Goal: Task Accomplishment & Management: Use online tool/utility

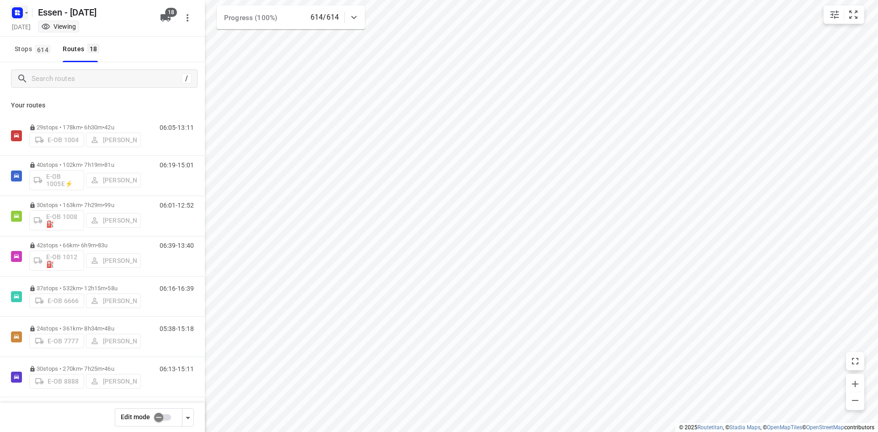
click at [29, 12] on icon "button" at bounding box center [26, 12] width 7 height 7
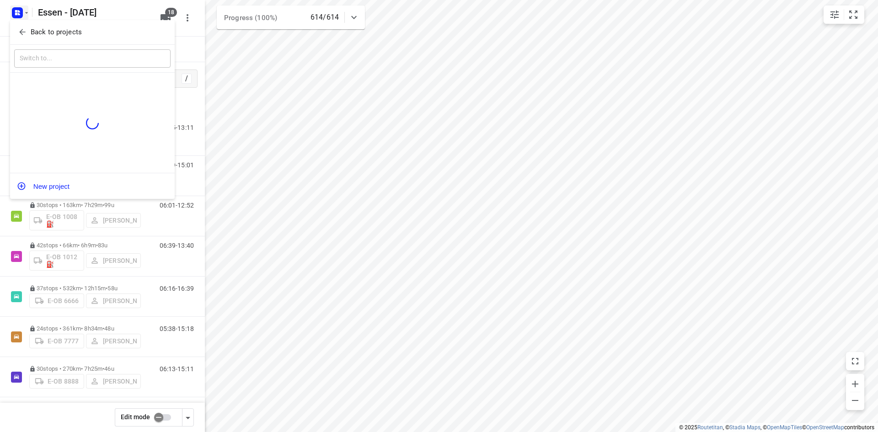
click at [23, 33] on icon "button" at bounding box center [22, 31] width 9 height 9
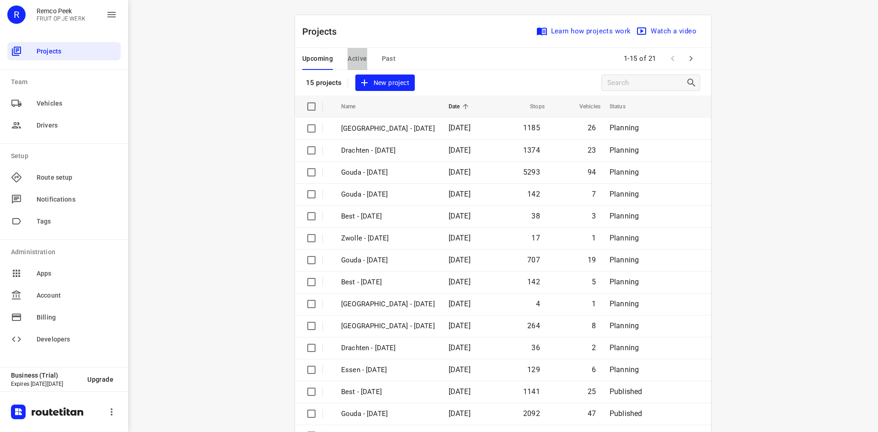
click at [357, 59] on span "Active" at bounding box center [356, 58] width 19 height 11
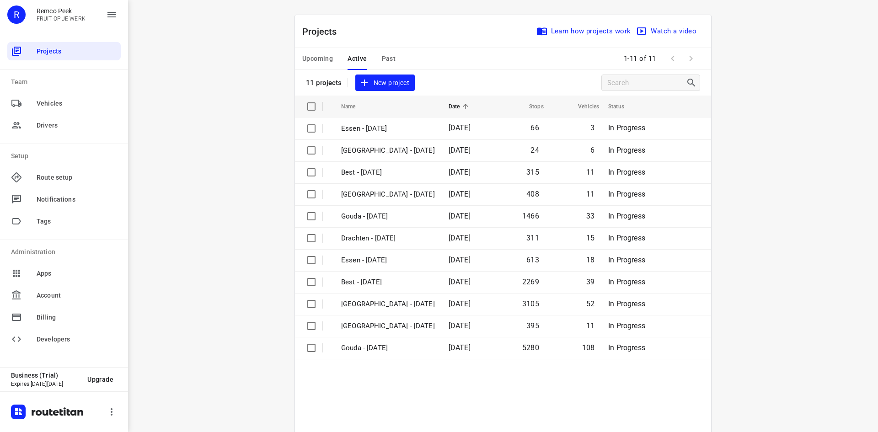
click at [322, 59] on span "Upcoming" at bounding box center [317, 58] width 31 height 11
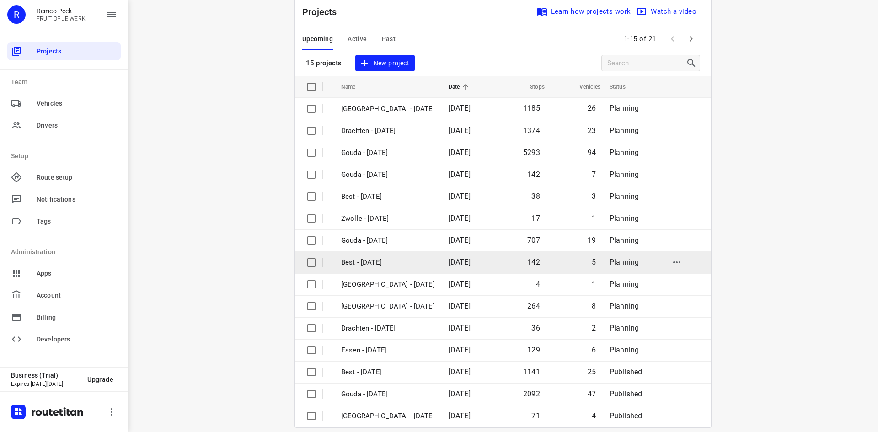
scroll to position [30, 0]
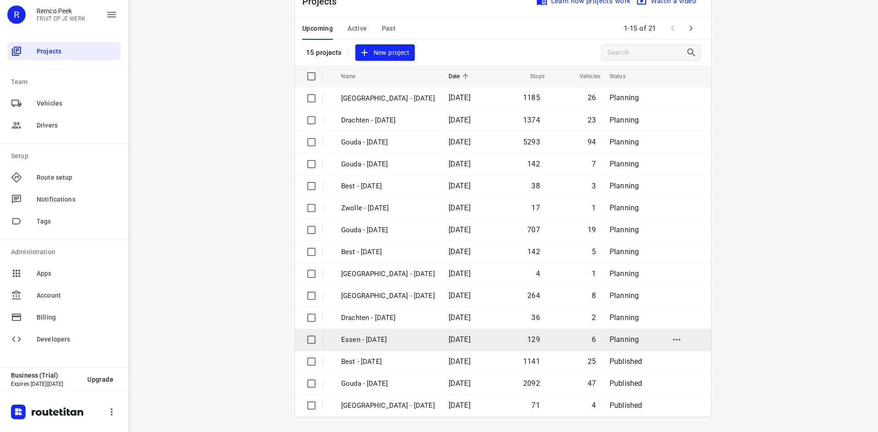
click at [395, 342] on p "Essen - [DATE]" at bounding box center [388, 340] width 94 height 11
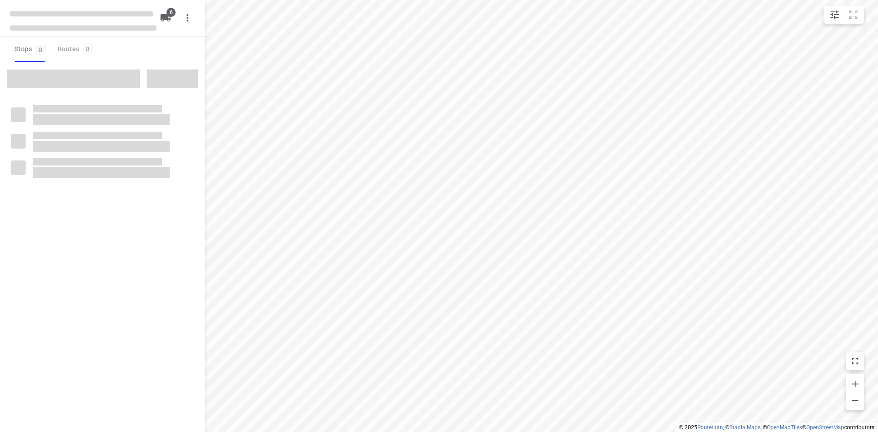
checkbox input "true"
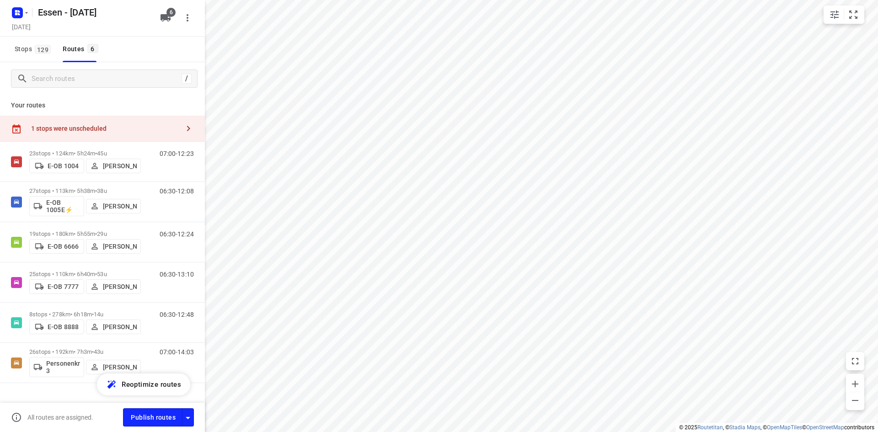
click at [159, 123] on div "1 stops were unscheduled" at bounding box center [102, 129] width 205 height 26
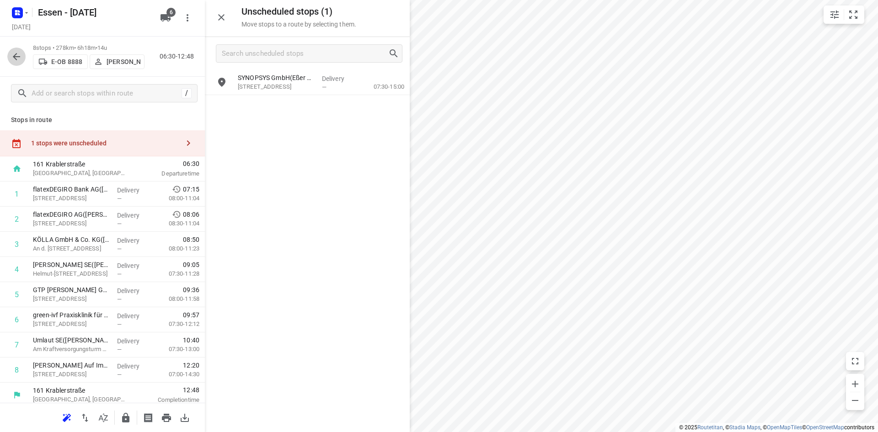
click at [19, 60] on icon "button" at bounding box center [16, 56] width 11 height 11
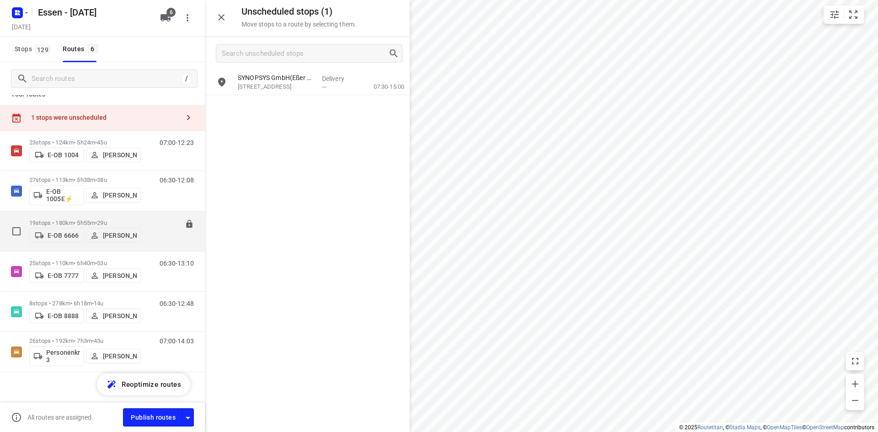
scroll to position [17, 0]
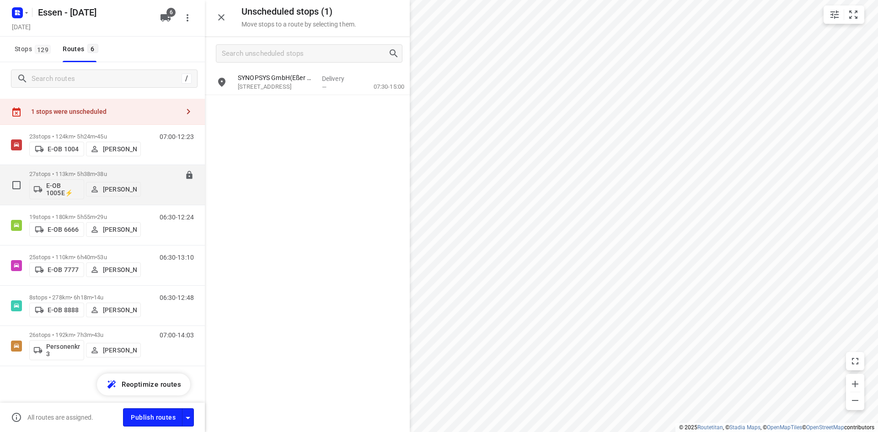
click at [160, 199] on div "06:30-12:08" at bounding box center [171, 186] width 46 height 33
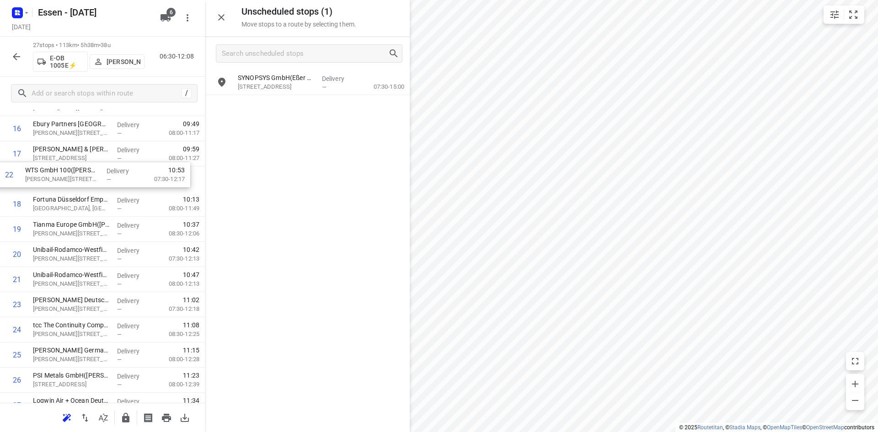
scroll to position [442, 0]
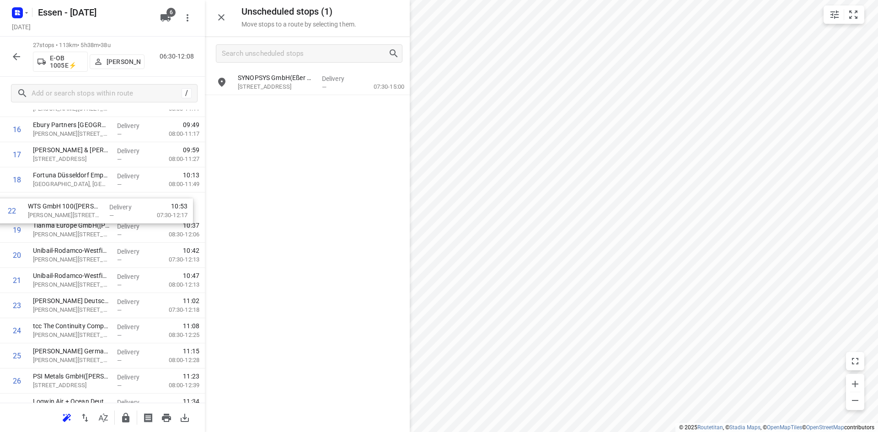
drag, startPoint x: 77, startPoint y: 241, endPoint x: 71, endPoint y: 209, distance: 32.6
click at [71, 209] on div "1 Verisure Deutschland GmbH([PERSON_NAME]) Balcke-[STREET_ADDRESS] Delivery — 0…" at bounding box center [102, 79] width 205 height 679
drag, startPoint x: 79, startPoint y: 263, endPoint x: 75, endPoint y: 238, distance: 25.9
click at [75, 238] on div "1 Verisure Deutschland GmbH([PERSON_NAME]) Balcke-[STREET_ADDRESS] Delivery — 0…" at bounding box center [102, 79] width 205 height 679
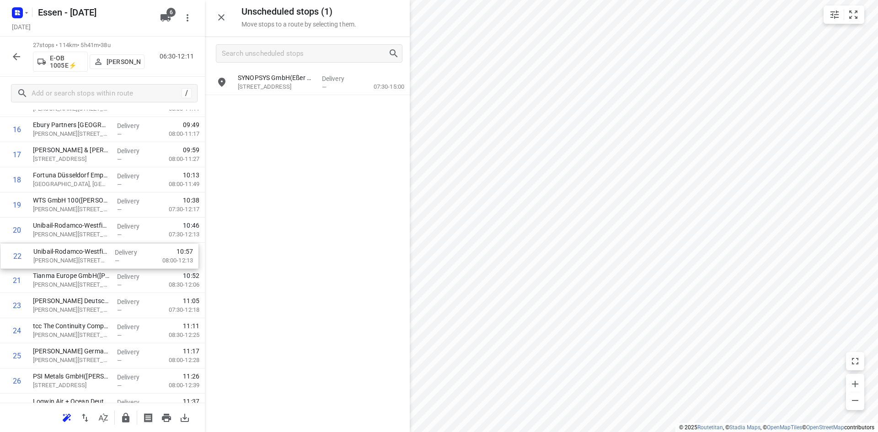
drag, startPoint x: 75, startPoint y: 282, endPoint x: 76, endPoint y: 254, distance: 27.9
click at [76, 254] on div "1 Verisure Deutschland GmbH([PERSON_NAME]) Balcke-[STREET_ADDRESS] Delivery — 0…" at bounding box center [102, 79] width 205 height 679
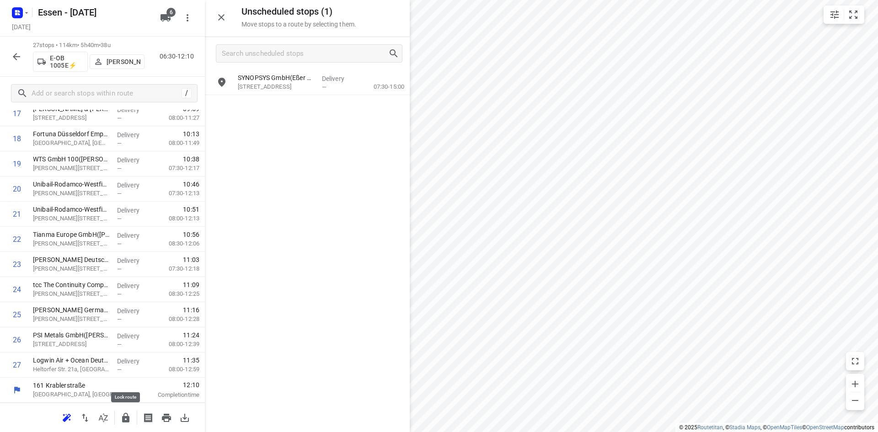
click at [127, 420] on icon "button" at bounding box center [125, 418] width 7 height 10
click at [16, 59] on icon "button" at bounding box center [16, 56] width 7 height 7
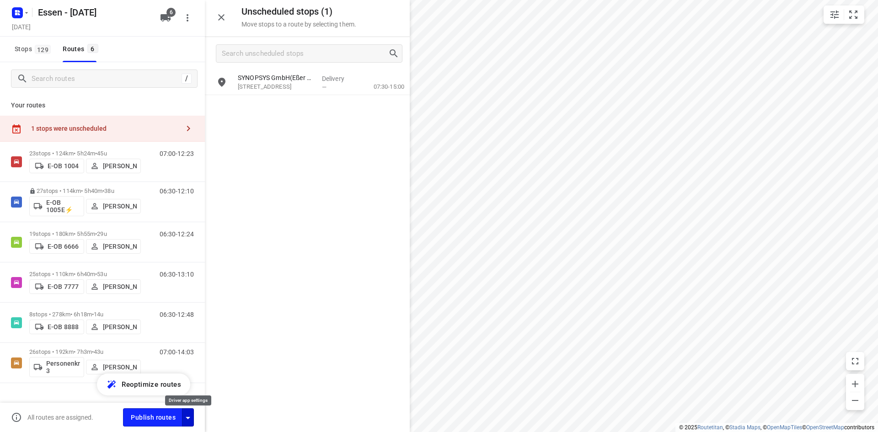
click at [188, 414] on icon "button" at bounding box center [187, 417] width 11 height 11
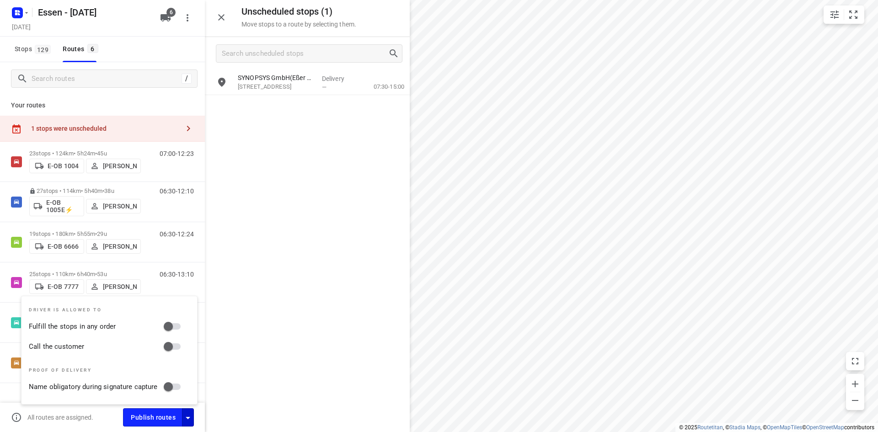
click at [310, 267] on div "SYNOPSYS GmbH([PERSON_NAME] Office GmbH) [STREET_ADDRESS] Delivery — 07:30-15:00" at bounding box center [307, 250] width 205 height 361
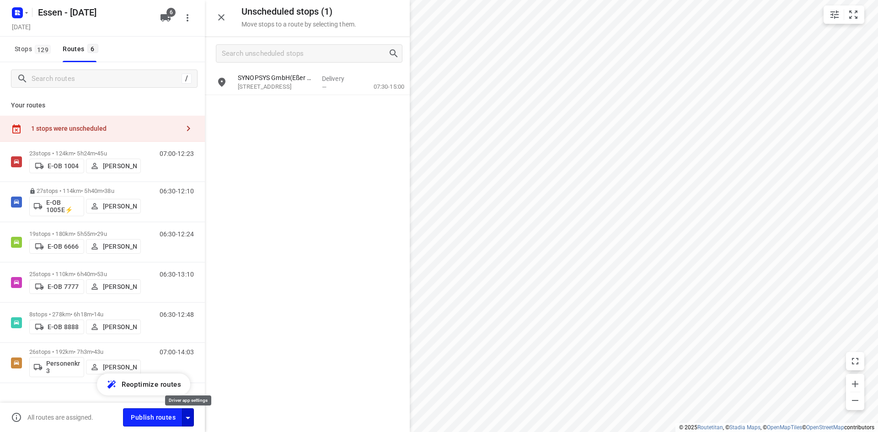
click at [190, 421] on icon "button" at bounding box center [187, 417] width 11 height 11
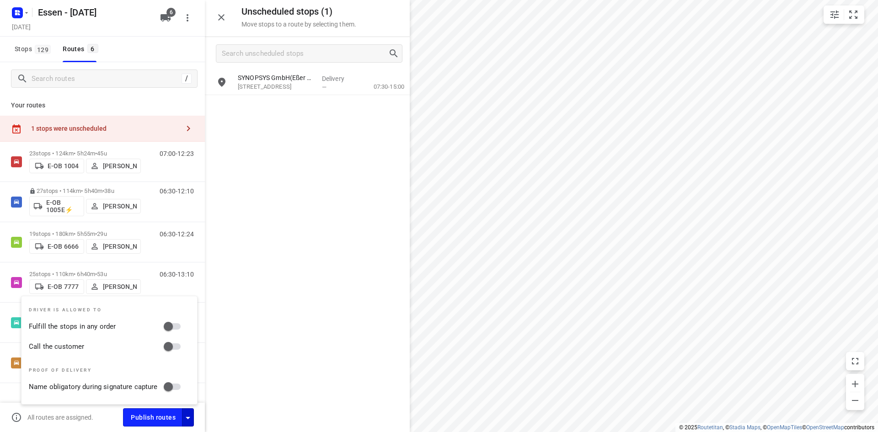
click at [264, 298] on div "SYNOPSYS GmbH([PERSON_NAME] Office GmbH) [STREET_ADDRESS] Delivery — 07:30-15:00" at bounding box center [307, 250] width 205 height 361
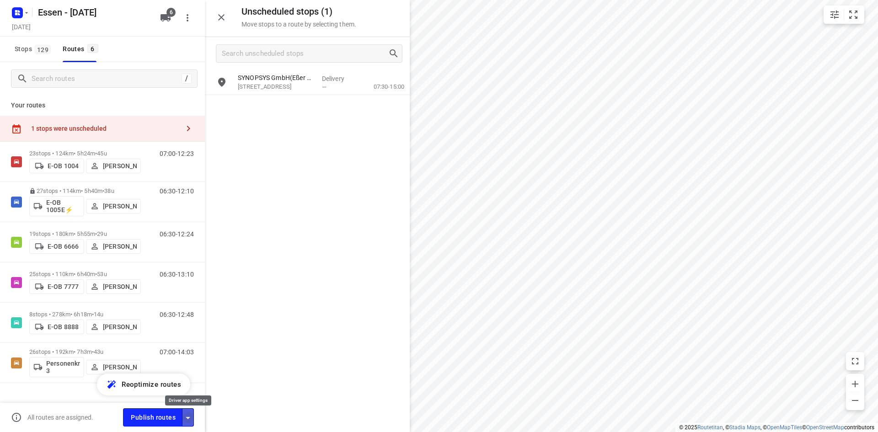
click at [192, 415] on icon "button" at bounding box center [187, 417] width 11 height 11
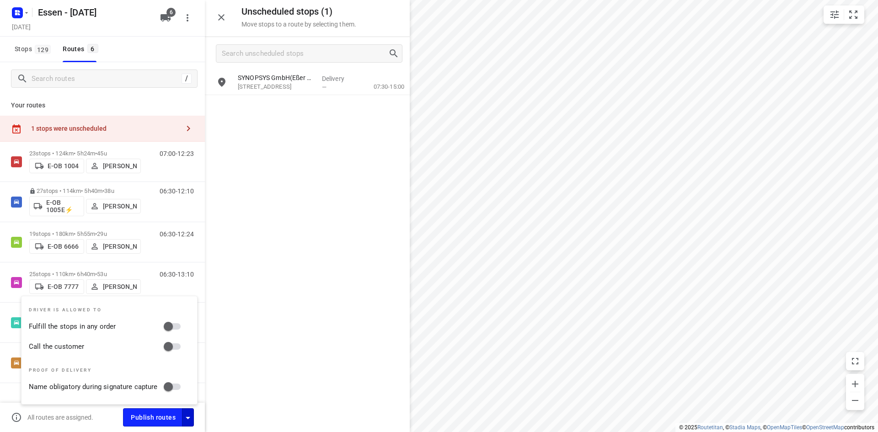
click at [273, 306] on div "SYNOPSYS GmbH([PERSON_NAME] Office GmbH) [STREET_ADDRESS] Delivery — 07:30-15:00" at bounding box center [307, 250] width 205 height 361
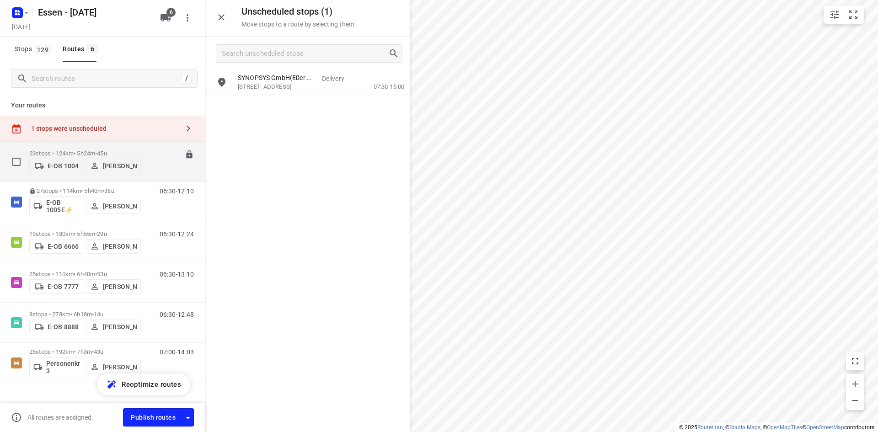
click at [148, 169] on div "07:00-12:23" at bounding box center [171, 164] width 46 height 28
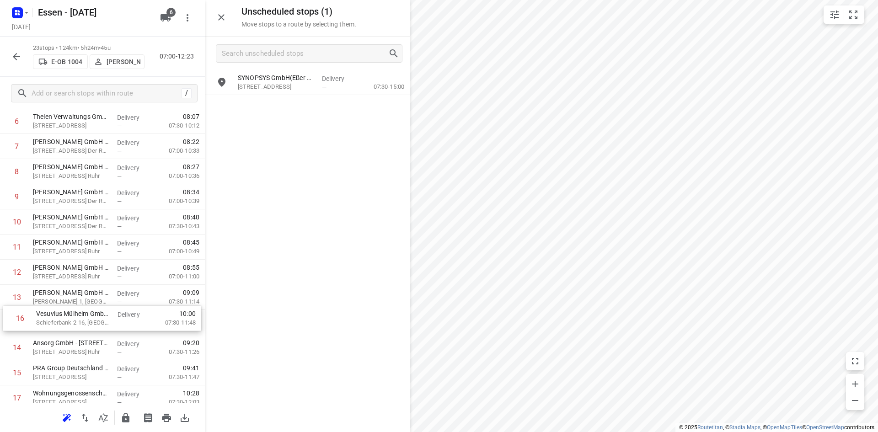
scroll to position [198, 0]
drag, startPoint x: 104, startPoint y: 391, endPoint x: 106, endPoint y: 294, distance: 96.5
click at [106, 294] on div "1 KZA.plant GmbH(Birgit Verdirk) [STREET_ADDRESS] Delivery — 07:01 07:00-08:55 …" at bounding box center [102, 272] width 205 height 578
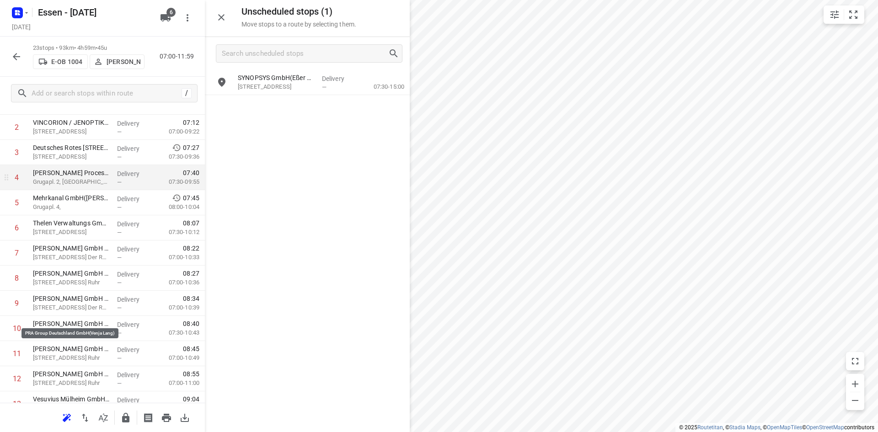
scroll to position [16, 0]
